Goal: Transaction & Acquisition: Subscribe to service/newsletter

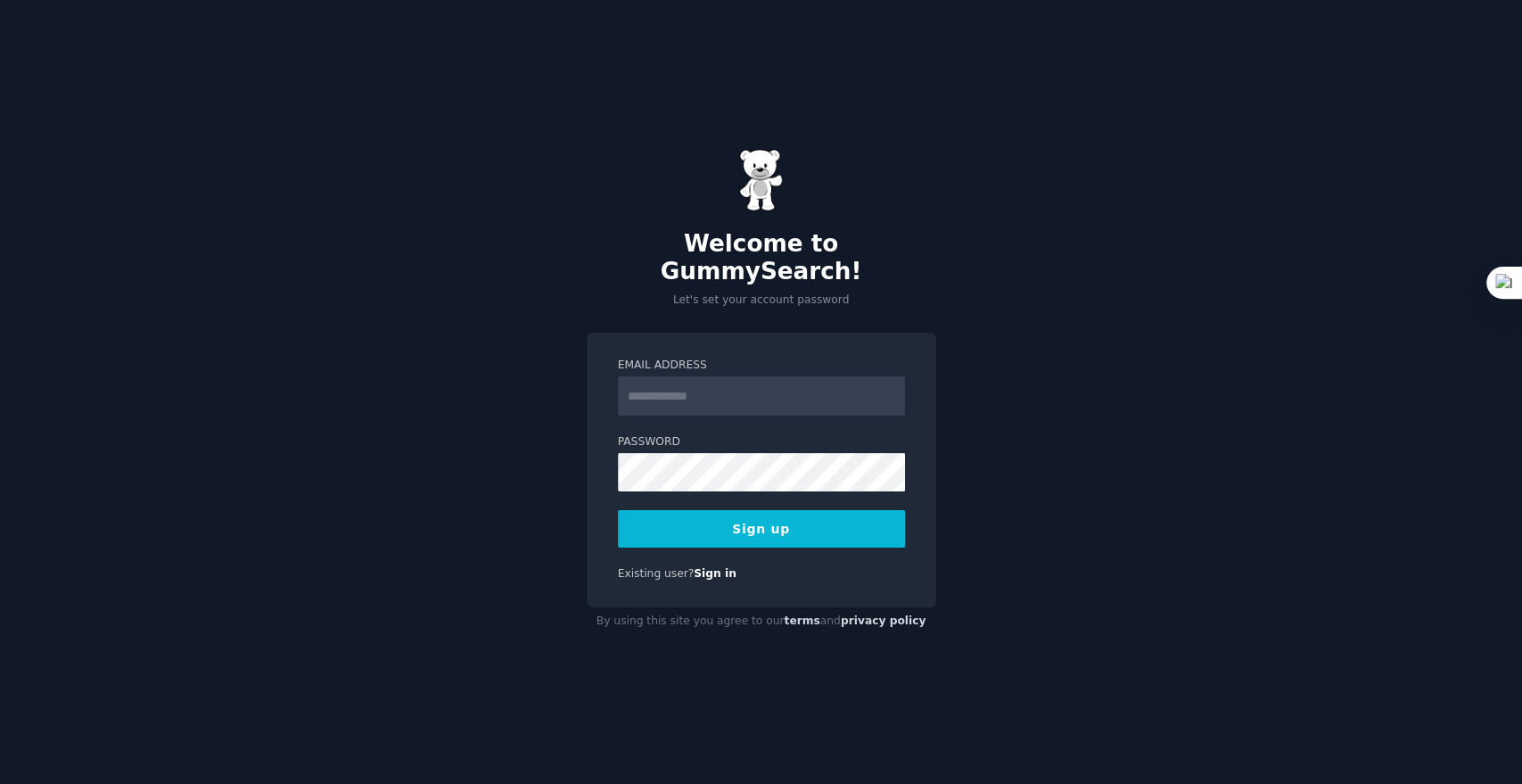
click at [679, 384] on input "Email Address" at bounding box center [762, 396] width 287 height 39
type input "**********"
click at [717, 520] on button "Sign up" at bounding box center [762, 528] width 287 height 37
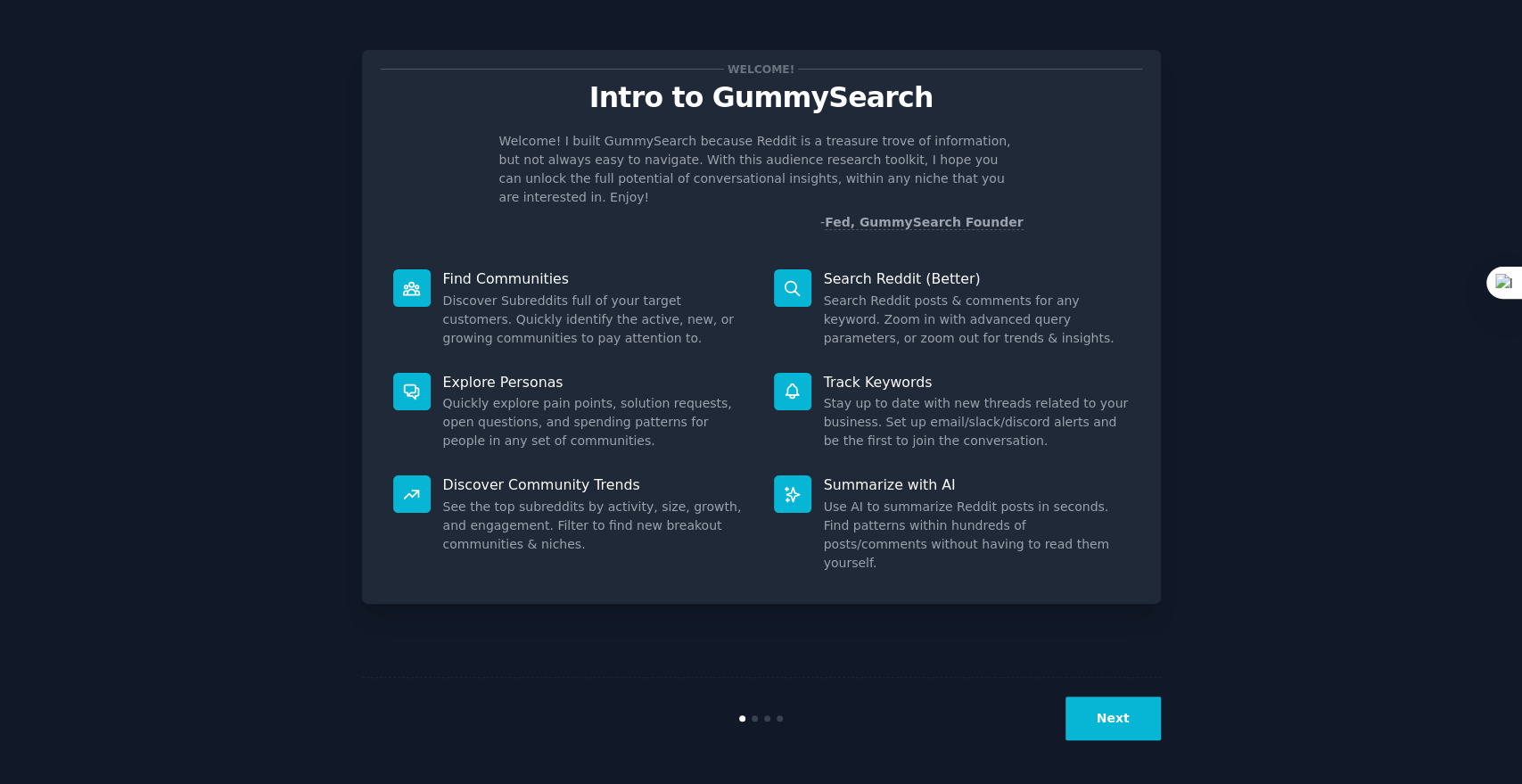
click at [1103, 719] on button "Next" at bounding box center [1113, 717] width 95 height 44
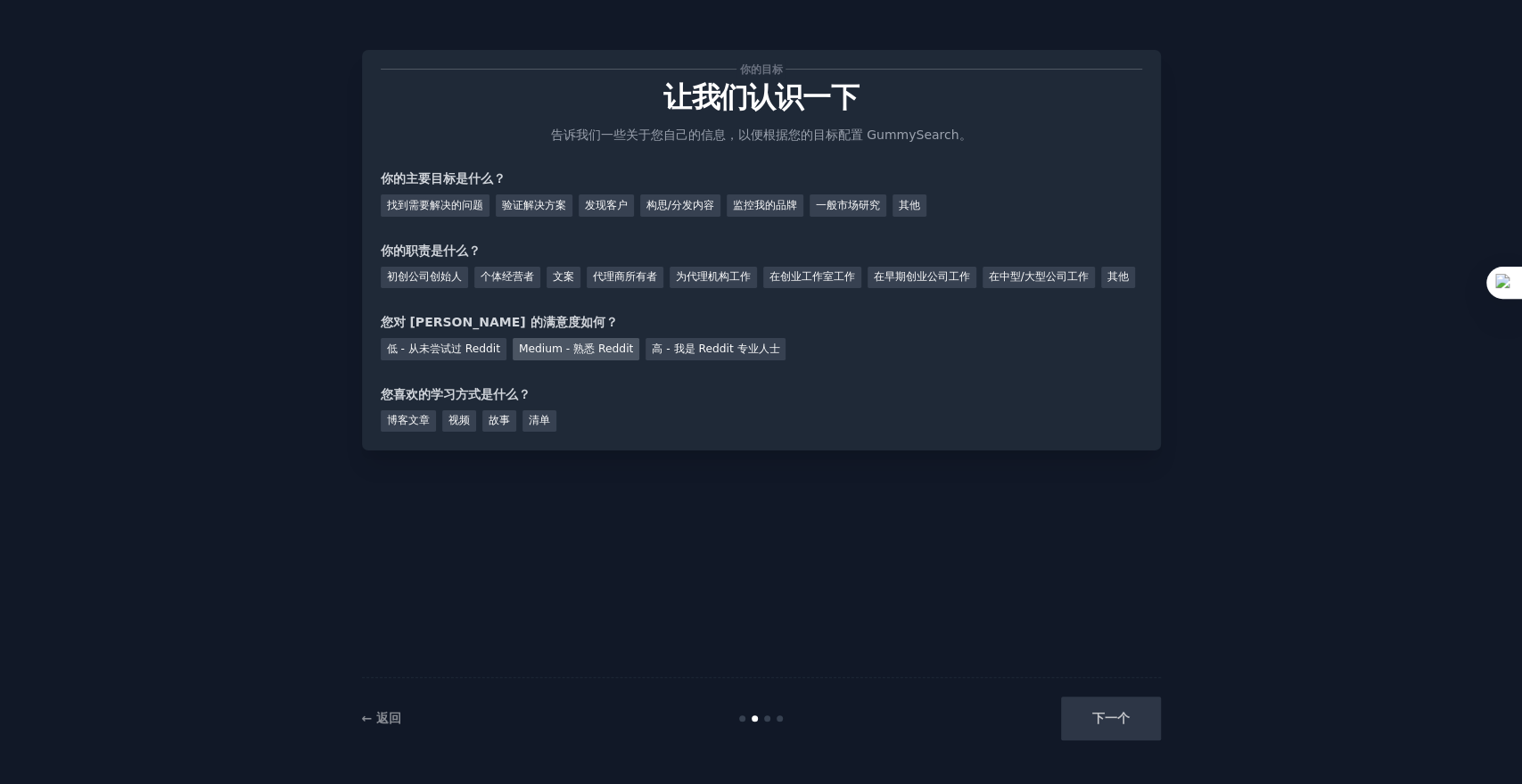
click at [569, 355] on font "Medium - 熟悉 Reddit" at bounding box center [576, 348] width 114 height 12
click at [423, 281] on font "初创公司创始人" at bounding box center [425, 276] width 75 height 12
click at [441, 202] on font "找到需要解决的问题" at bounding box center [436, 205] width 96 height 12
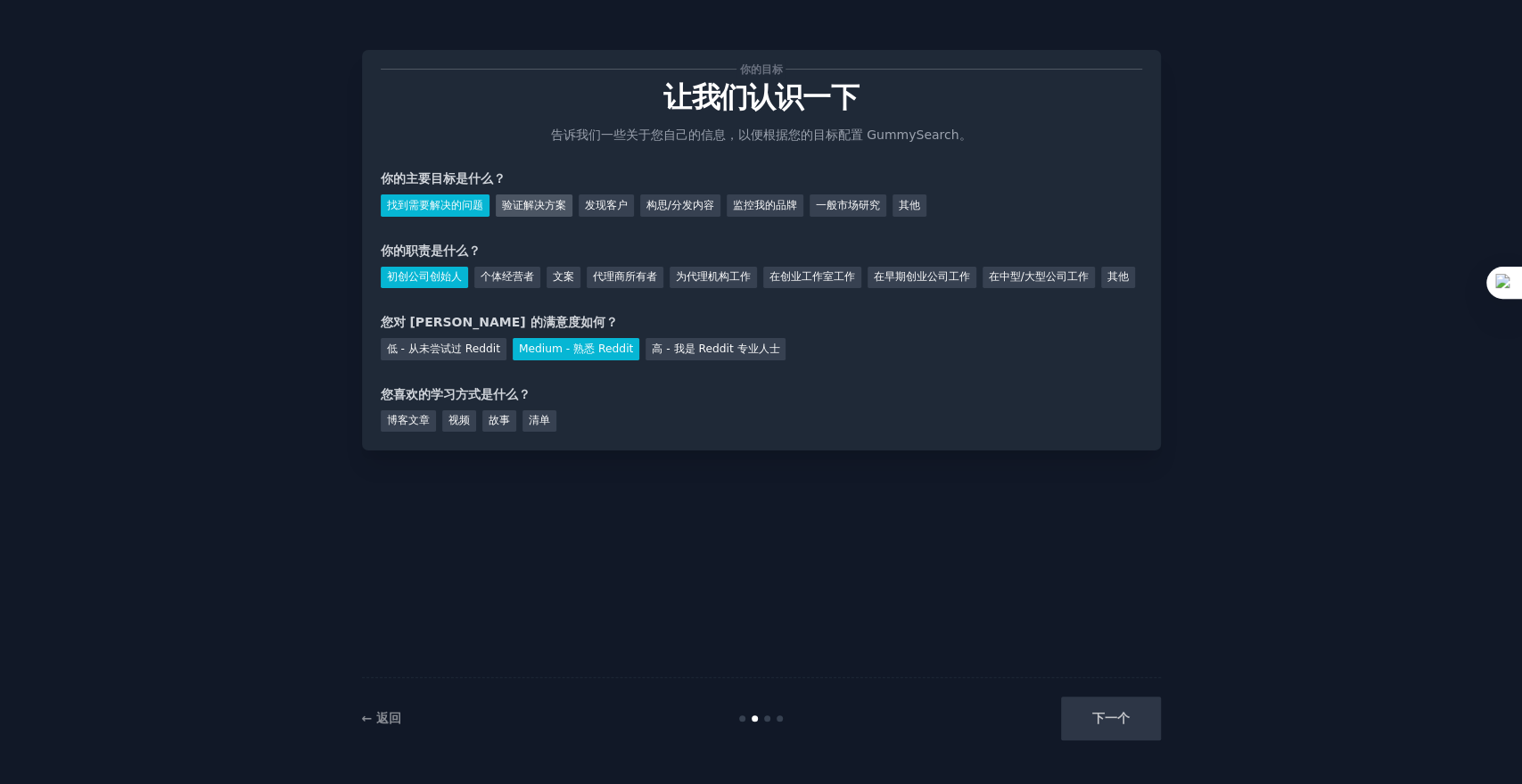
click at [562, 208] on font "验证解决方案" at bounding box center [534, 205] width 64 height 12
click at [613, 204] on font "发现客户" at bounding box center [606, 205] width 43 height 12
click at [445, 205] on font "找到需要解决的问题" at bounding box center [436, 205] width 96 height 12
click at [552, 212] on div "验证解决方案" at bounding box center [534, 206] width 77 height 22
click at [422, 201] on font "找到需要解决的问题" at bounding box center [436, 205] width 96 height 12
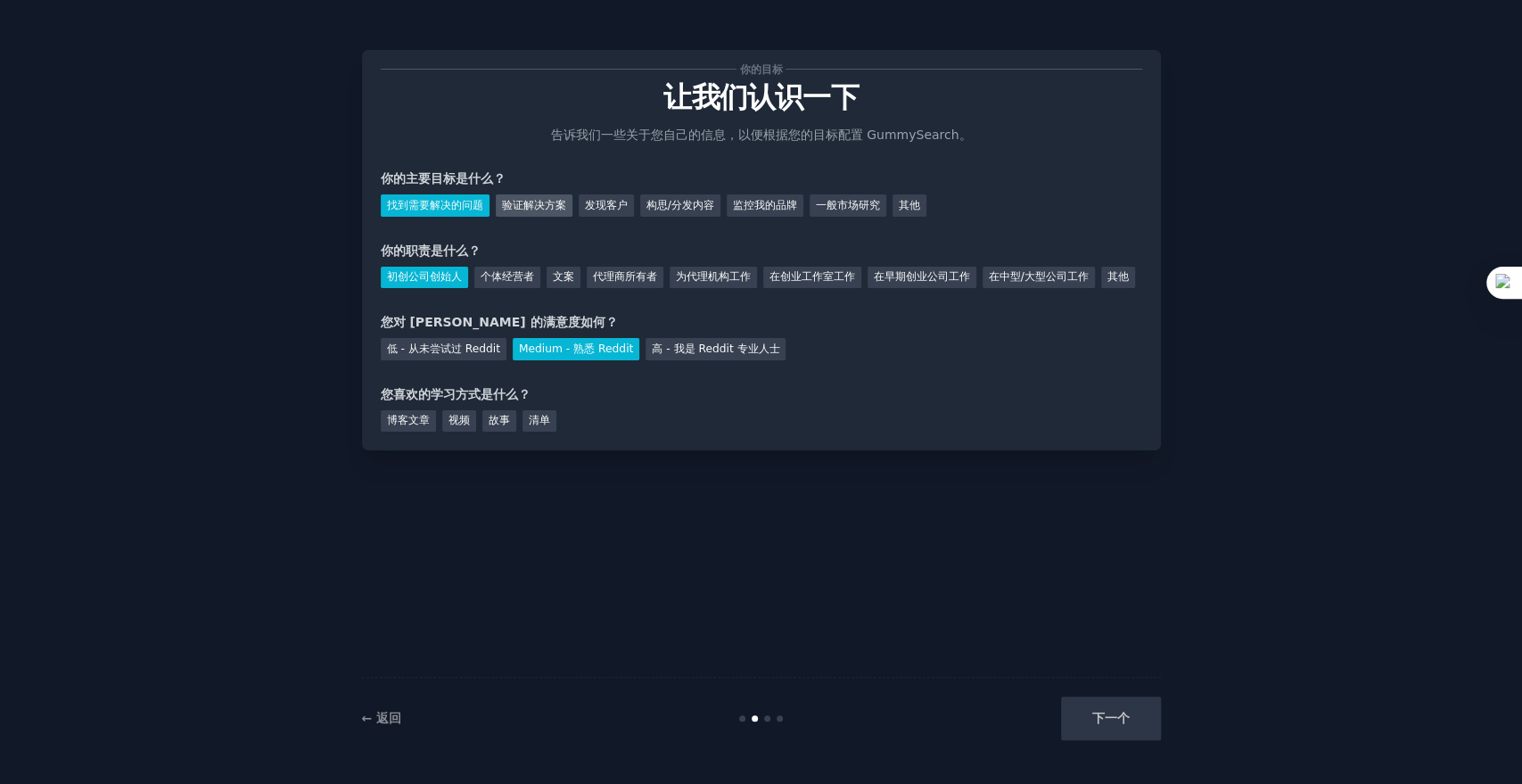
click at [560, 200] on font "验证解决方案" at bounding box center [534, 205] width 64 height 12
click at [607, 200] on font "发现客户" at bounding box center [606, 205] width 43 height 12
click at [460, 205] on font "找到需要解决的问题" at bounding box center [436, 205] width 96 height 12
click at [410, 433] on div "博客文章" at bounding box center [409, 422] width 56 height 22
click at [455, 426] on font "视频" at bounding box center [459, 419] width 21 height 12
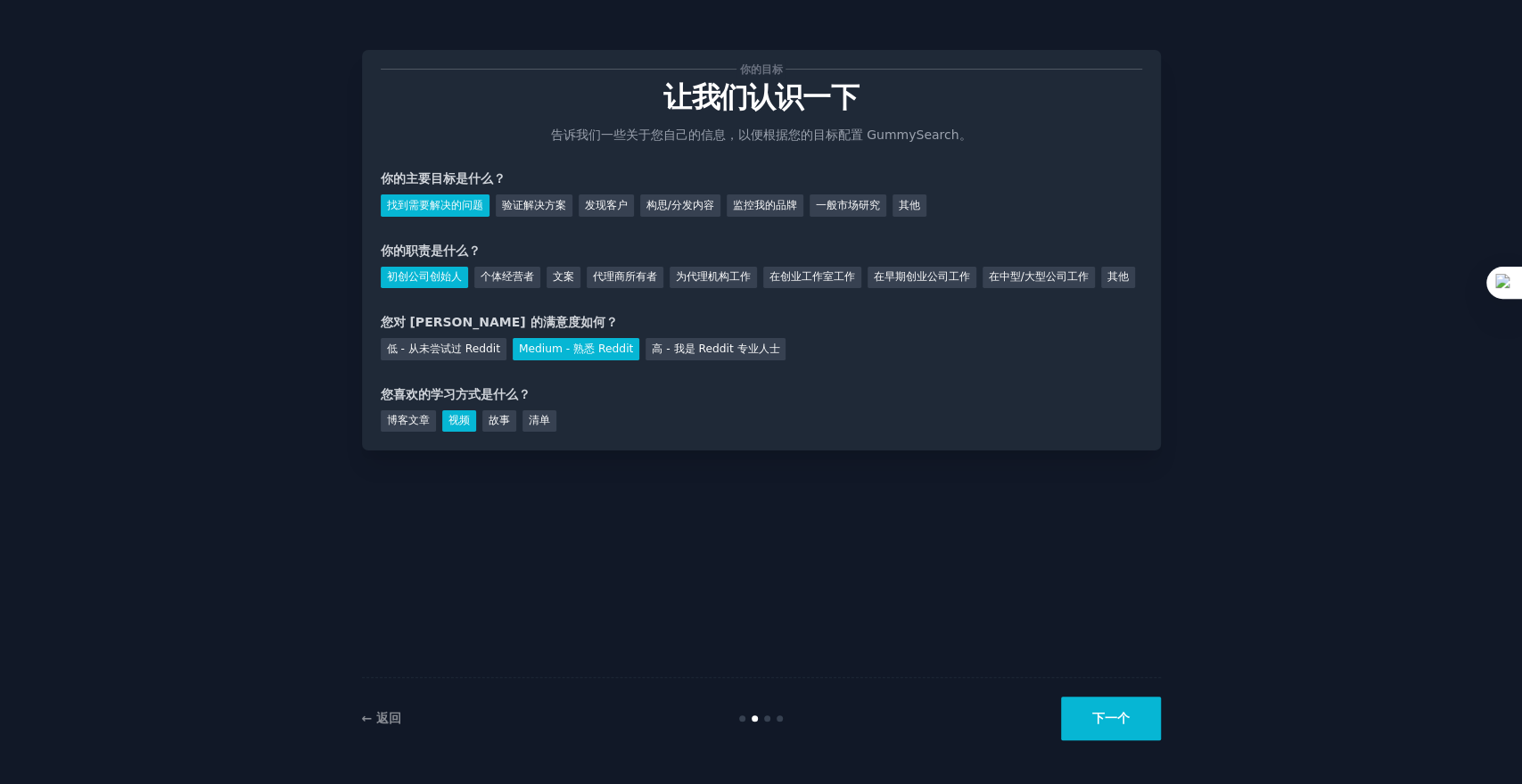
click at [1124, 725] on button "下一个" at bounding box center [1111, 717] width 100 height 44
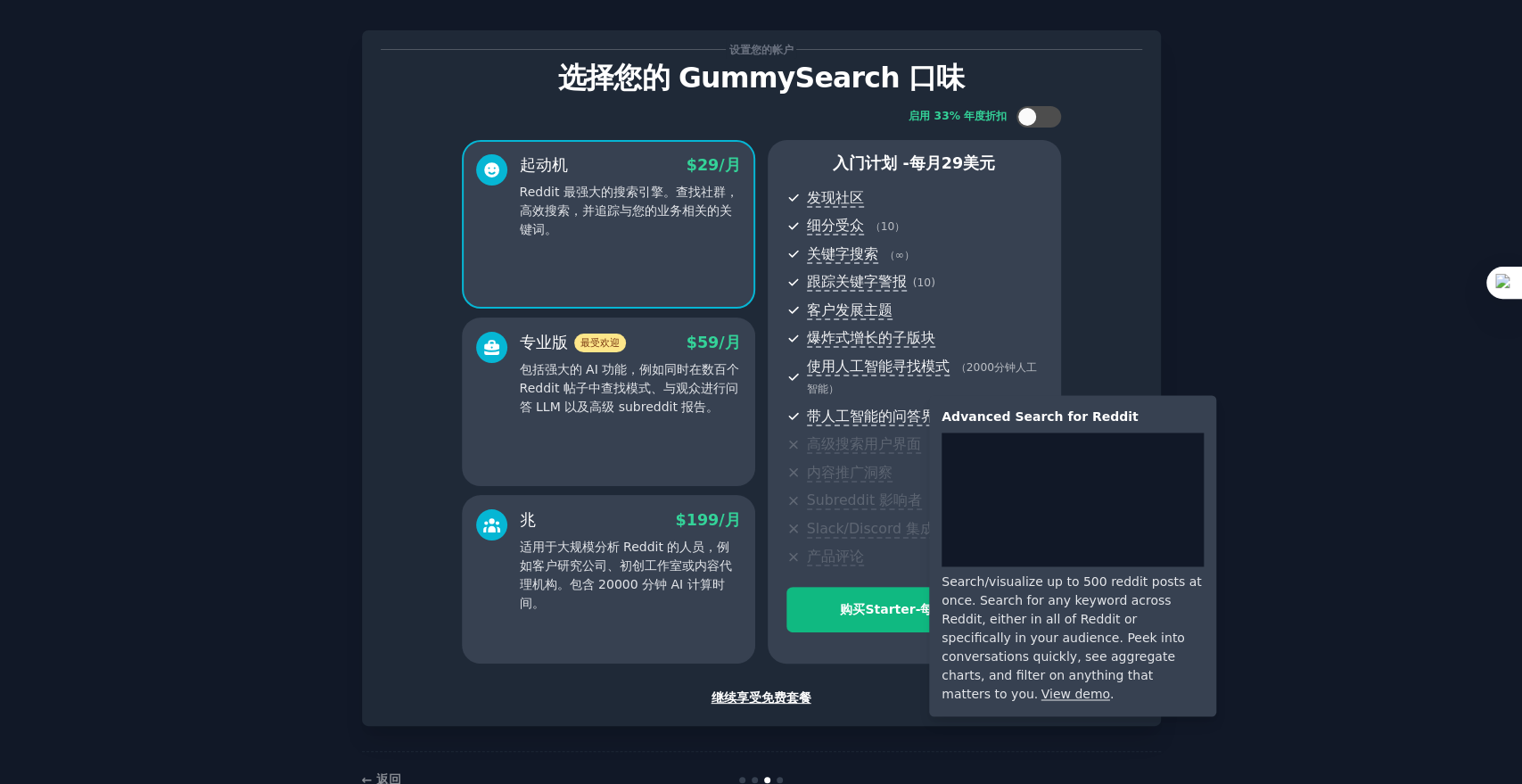
scroll to position [67, 0]
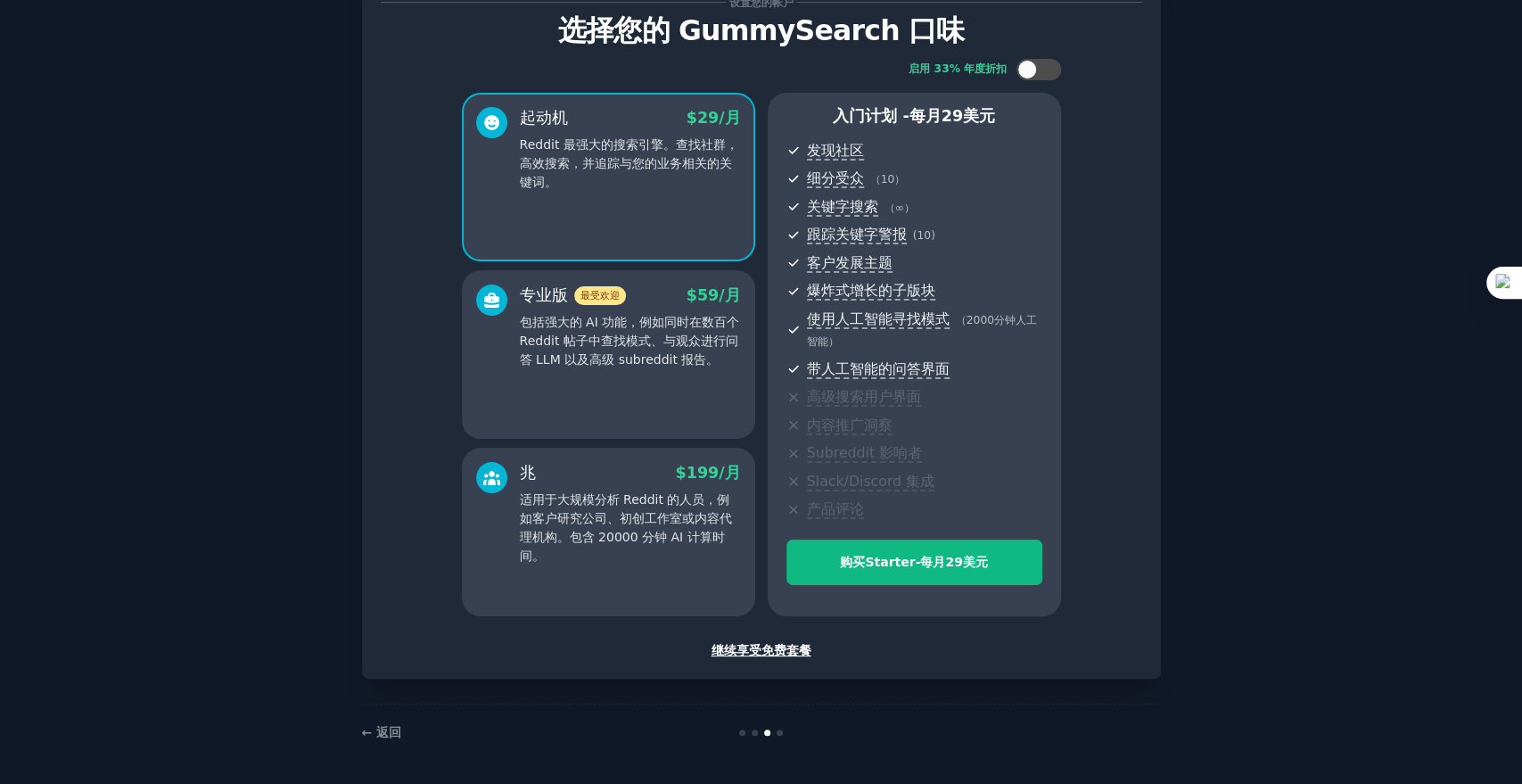
click at [622, 341] on font "包括强大的 AI 功能，例如同时在数百个 Reddit 帖子中查找模式、与观众进行问答 LLM 以及高级 subreddit 报告。" at bounding box center [630, 341] width 221 height 52
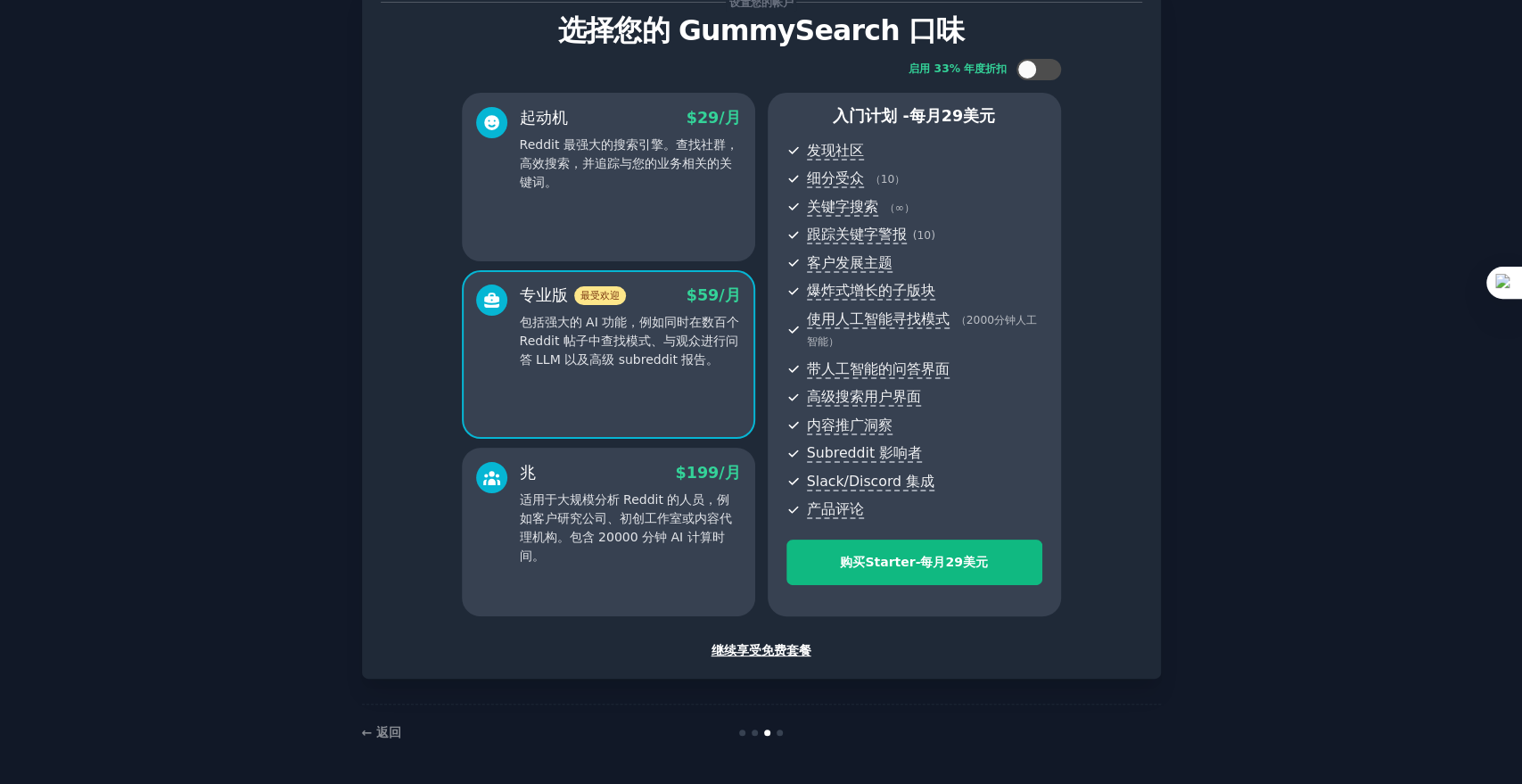
click at [648, 501] on font "适用于大规模分析 Reddit 的人员，例如客户研究公司、初创工作室或内容代理机构。包含 20000 分钟 AI 计算时间。" at bounding box center [626, 527] width 212 height 70
click at [651, 409] on div "专业版 最受欢迎 $ 59 /月 包括强大的 AI 功能，例如同时在数百个 Reddit 帖子中查找模式、与观众进行问答 LLM 以及高级 subreddit…" at bounding box center [608, 355] width 294 height 169
click at [658, 189] on p "Reddit 最强大的搜索引擎。查找社群，高效搜索，并追踪与您的业务相关的关键词。" at bounding box center [630, 163] width 222 height 57
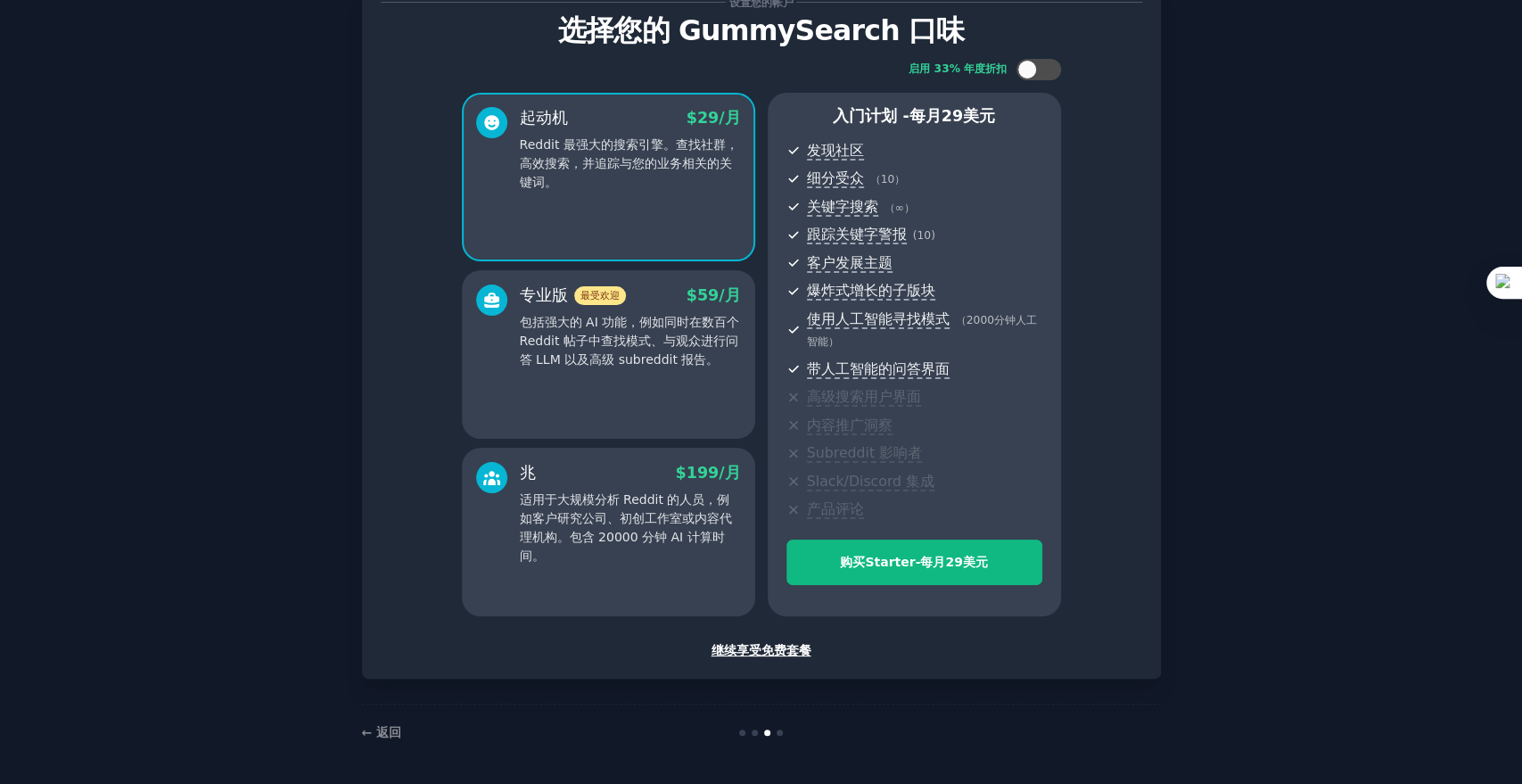
click at [672, 448] on div "兆 $ 199 /月 适用于大规模分析 Reddit 的人员，例如客户研究公司、初创工作室或内容代理机构。包含 20000 分钟 AI 计算时间。" at bounding box center [608, 532] width 294 height 169
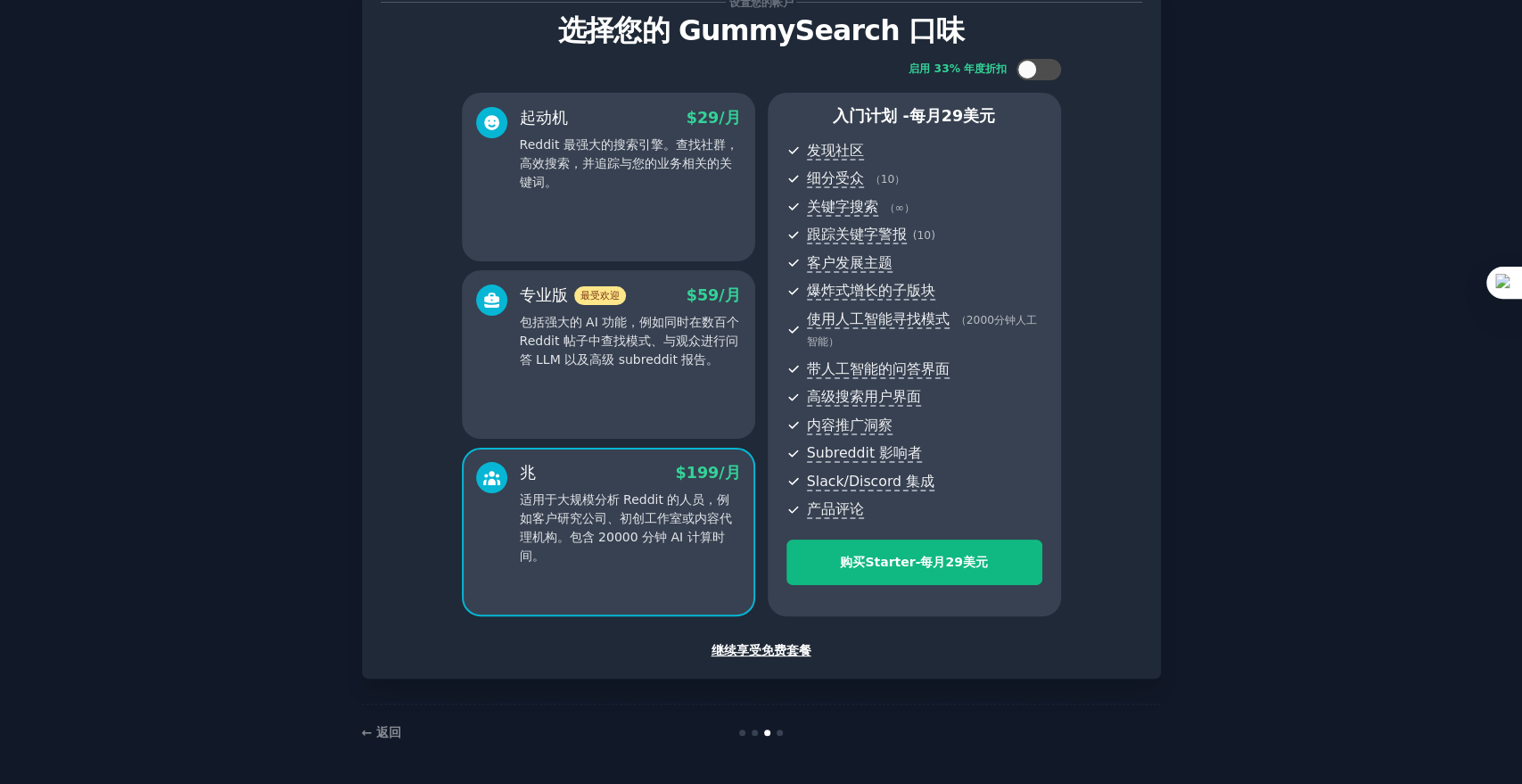
click at [1037, 53] on div "启用 33% 年度折扣 起动机 $ 29 /月 Reddit 最强大的搜索引擎。查找社群，高效搜索，并追踪与您的业务相关的关键词。 专业版 最受欢迎 $ 59…" at bounding box center [762, 337] width 762 height 582
click at [1034, 64] on div at bounding box center [1039, 70] width 44 height 21
click at [617, 182] on p "Reddit 最强大的搜索引擎。查找社群，高效搜索，并追踪与您的业务相关的关键词。" at bounding box center [630, 163] width 222 height 57
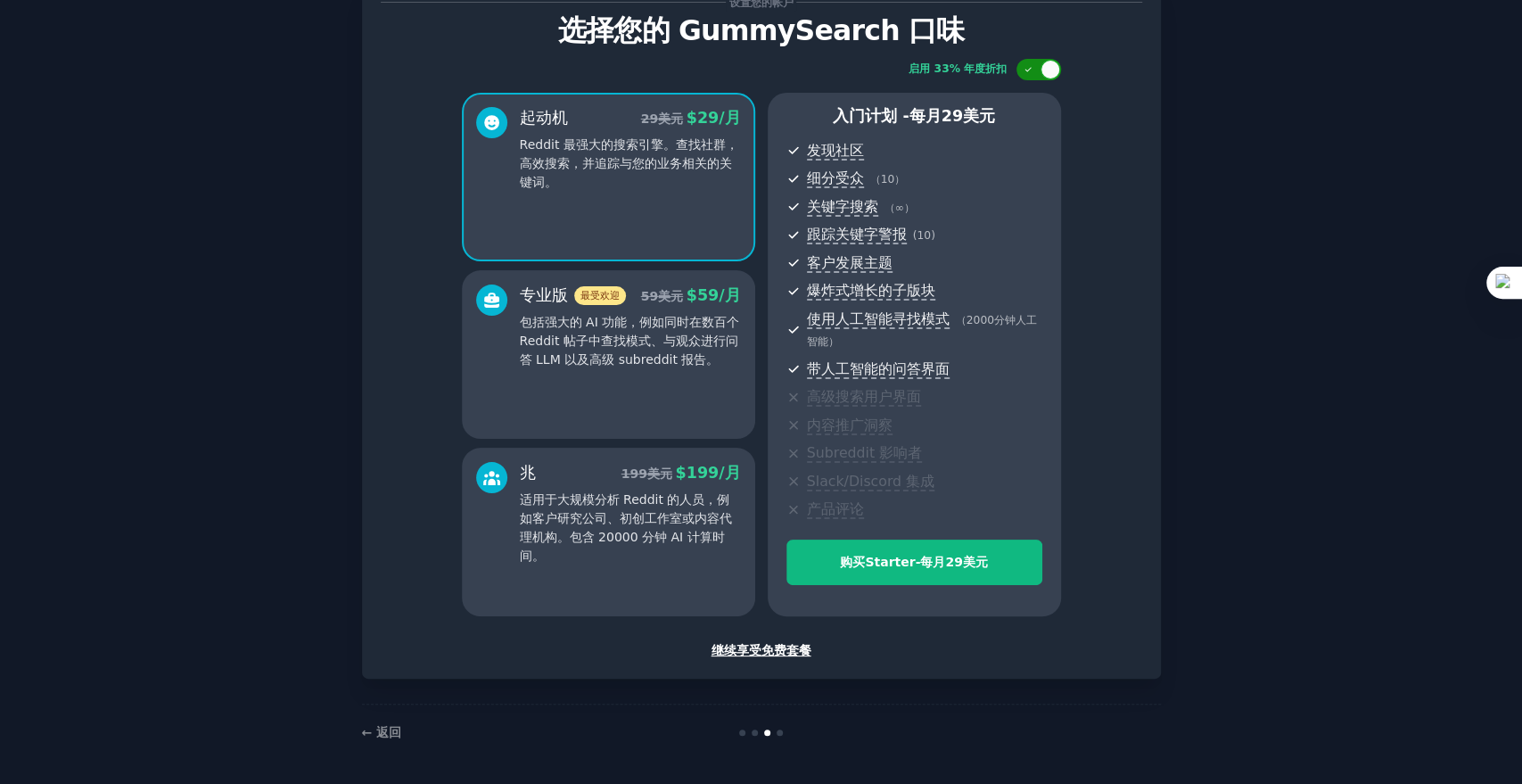
click at [1034, 66] on div at bounding box center [1039, 70] width 44 height 21
click at [1034, 67] on div at bounding box center [1027, 69] width 19 height 19
click at [1034, 67] on div at bounding box center [1039, 70] width 44 height 21
click at [1034, 67] on div at bounding box center [1027, 69] width 19 height 19
click at [1034, 67] on div at bounding box center [1039, 70] width 44 height 21
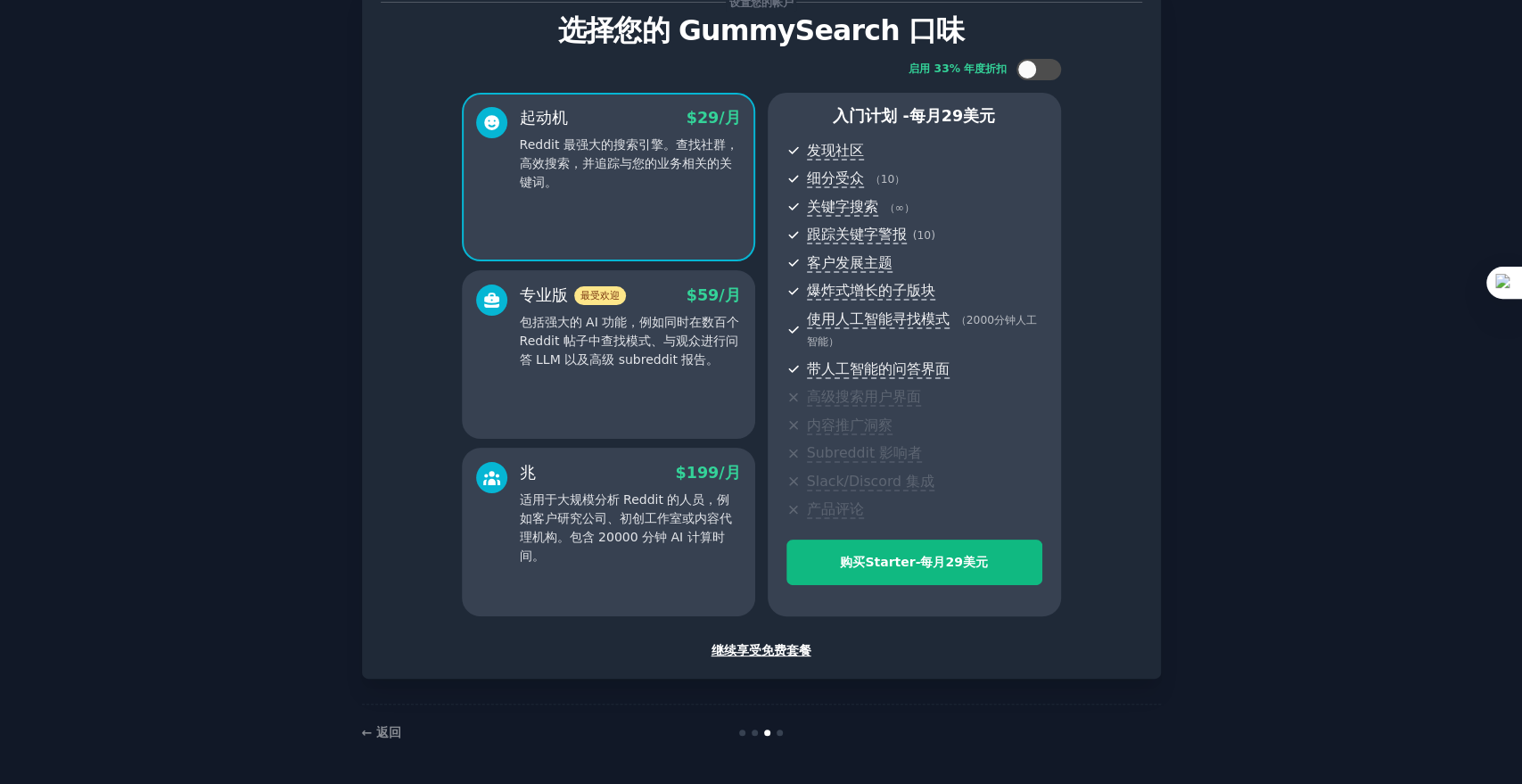
scroll to position [45, 0]
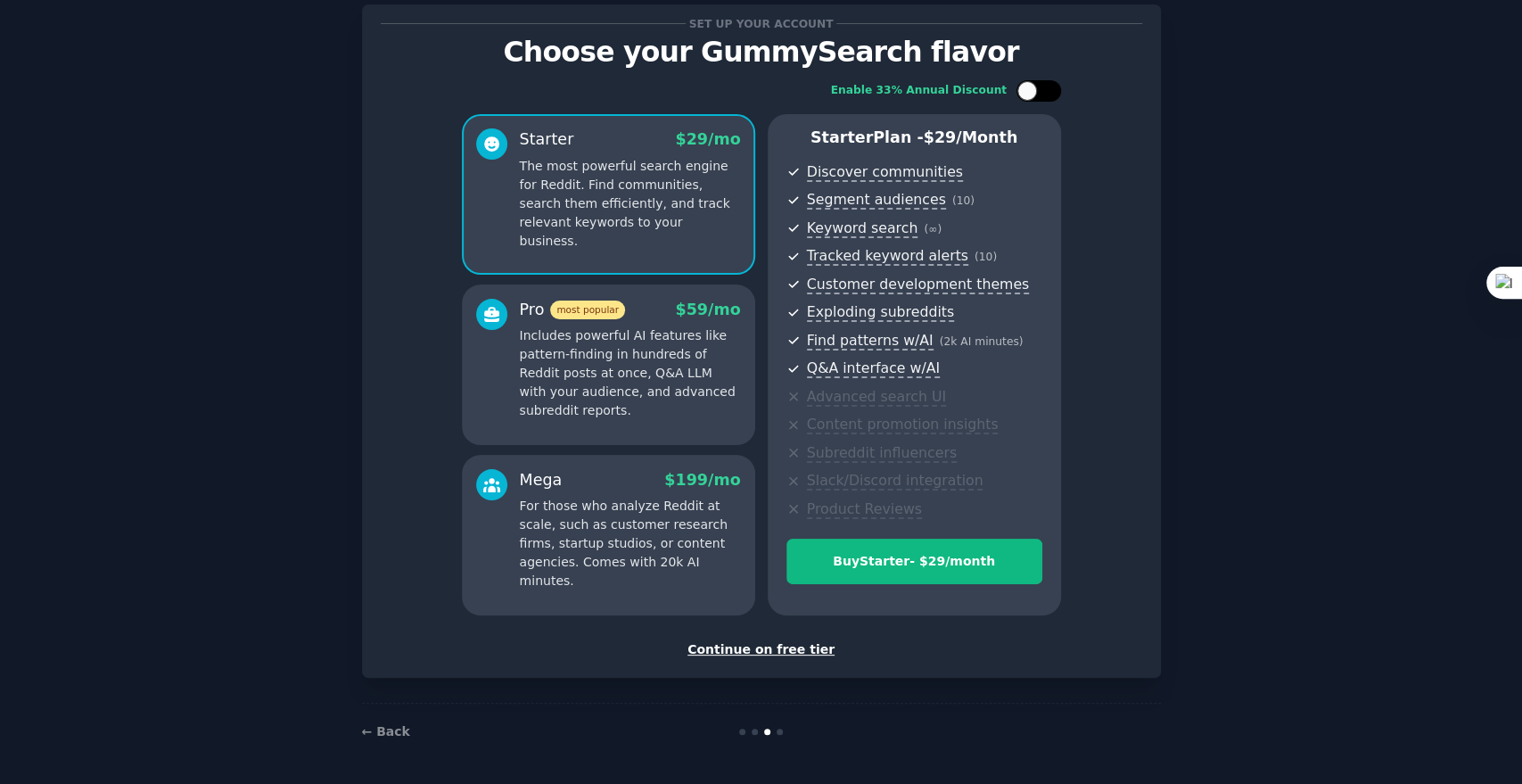
click at [1022, 103] on div "Enable 33% Annual Discount Starter $ 29 /mo The most powerful search engine for…" at bounding box center [762, 348] width 762 height 560
click at [1026, 92] on div at bounding box center [1027, 91] width 19 height 19
click at [1036, 89] on div at bounding box center [1039, 91] width 44 height 21
click at [1044, 91] on div at bounding box center [1048, 91] width 9 height 9
click at [1044, 91] on div at bounding box center [1050, 91] width 19 height 19
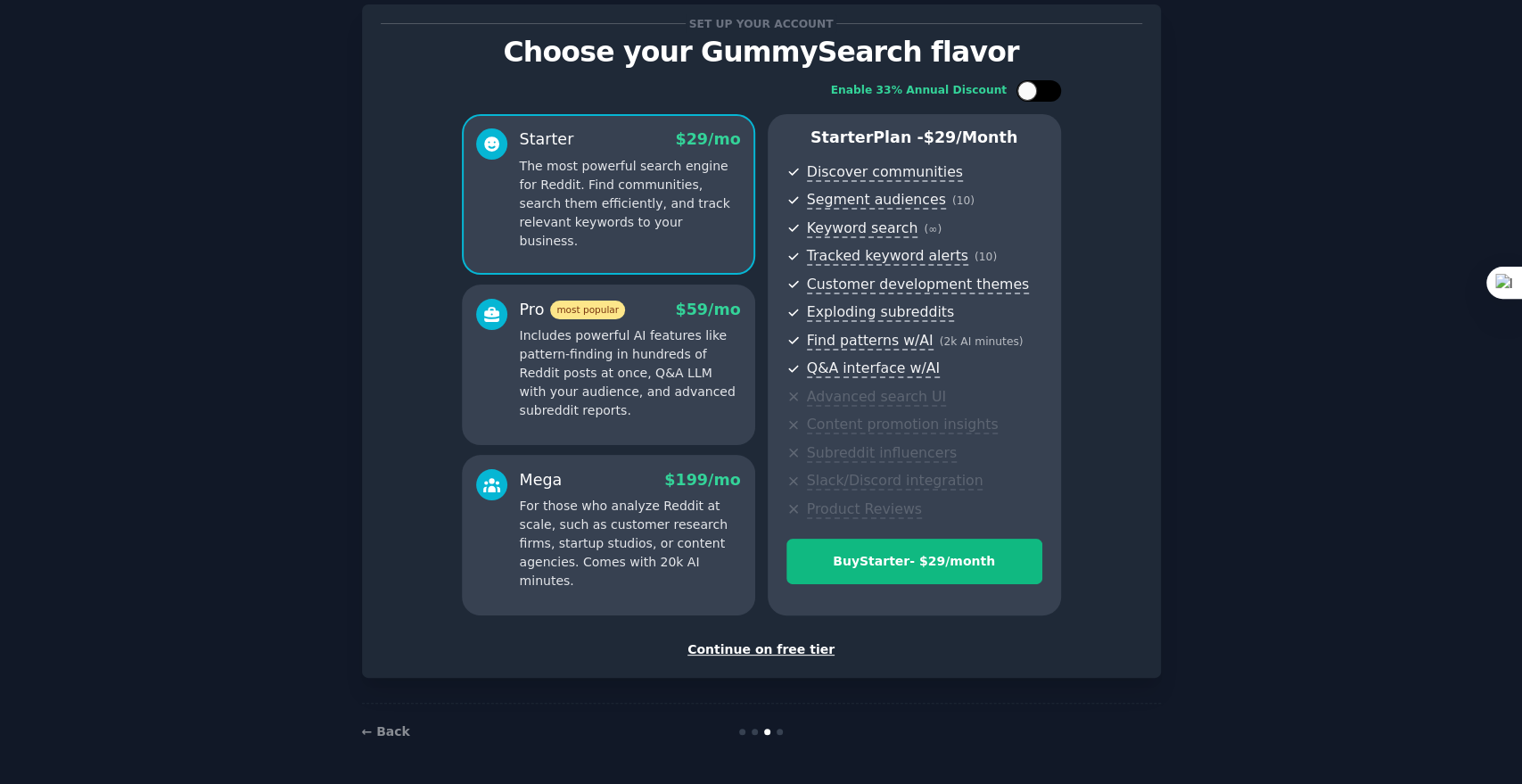
click at [1044, 91] on div at bounding box center [1048, 91] width 9 height 9
click at [1044, 91] on div at bounding box center [1050, 91] width 19 height 19
click at [1044, 91] on div at bounding box center [1048, 91] width 9 height 9
click at [1044, 91] on div at bounding box center [1050, 91] width 19 height 19
checkbox input "false"
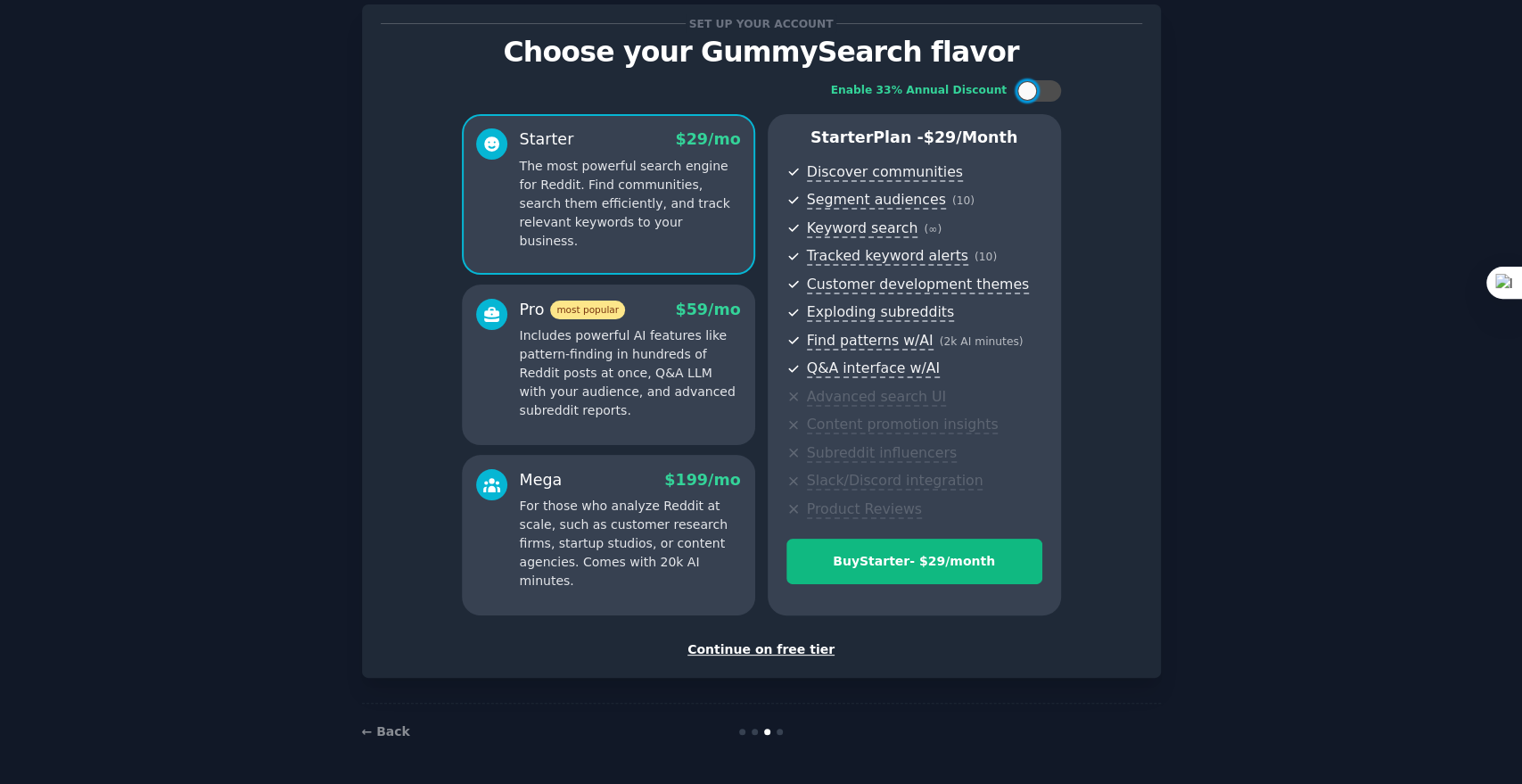
click at [780, 649] on div "Continue on free tier" at bounding box center [762, 650] width 762 height 19
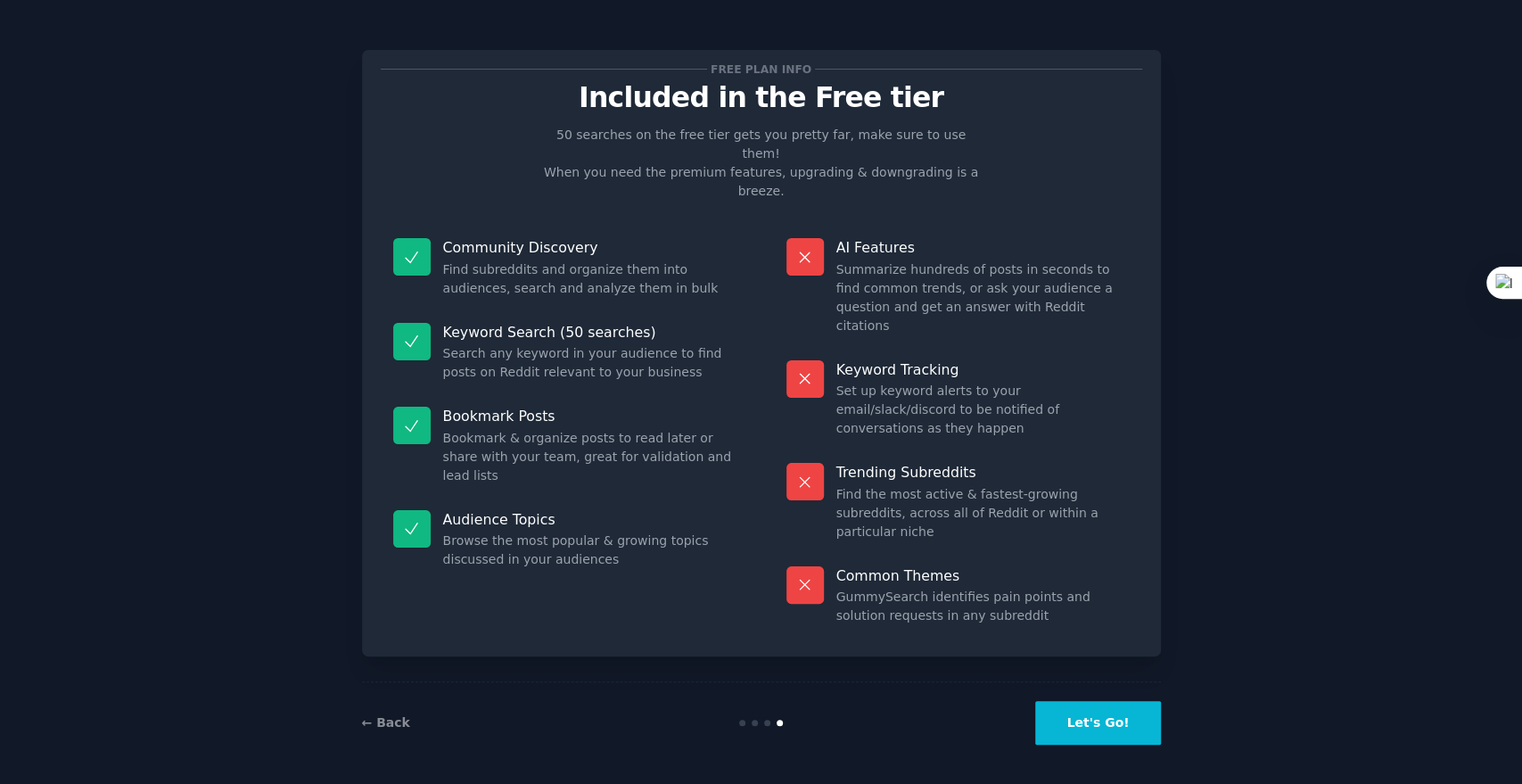
click at [1089, 726] on button "Let's Go!" at bounding box center [1097, 722] width 125 height 44
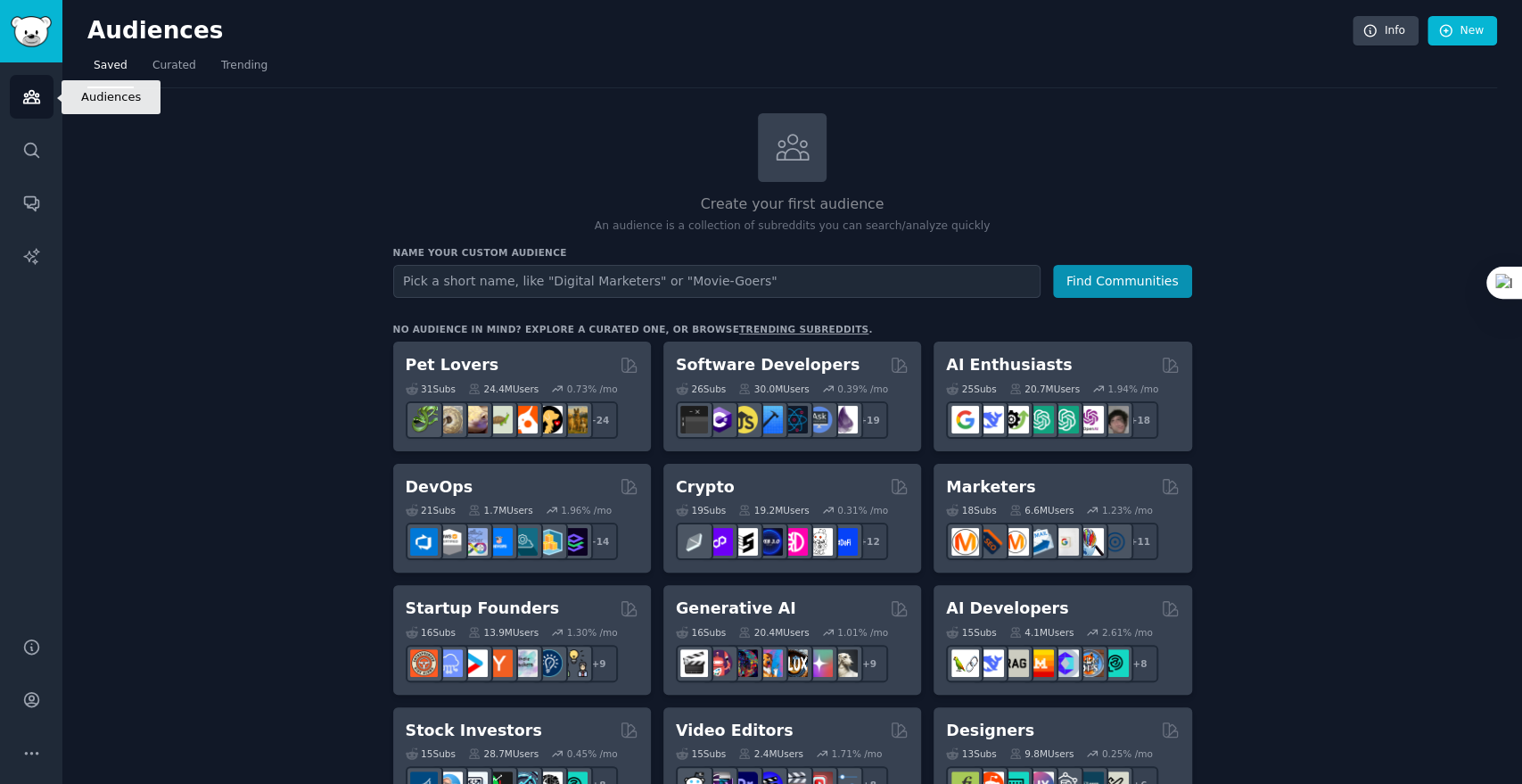
click at [32, 106] on link "Audiences" at bounding box center [32, 96] width 44 height 44
click at [247, 59] on span "Trending" at bounding box center [245, 66] width 46 height 16
